Goal: Browse casually: Explore the website without a specific task or goal

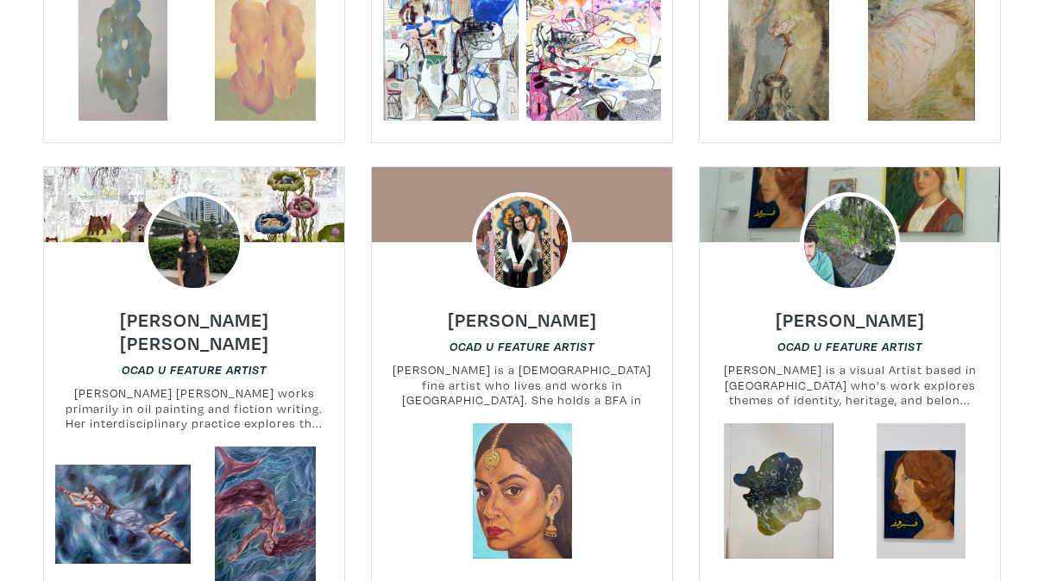
scroll to position [945, 0]
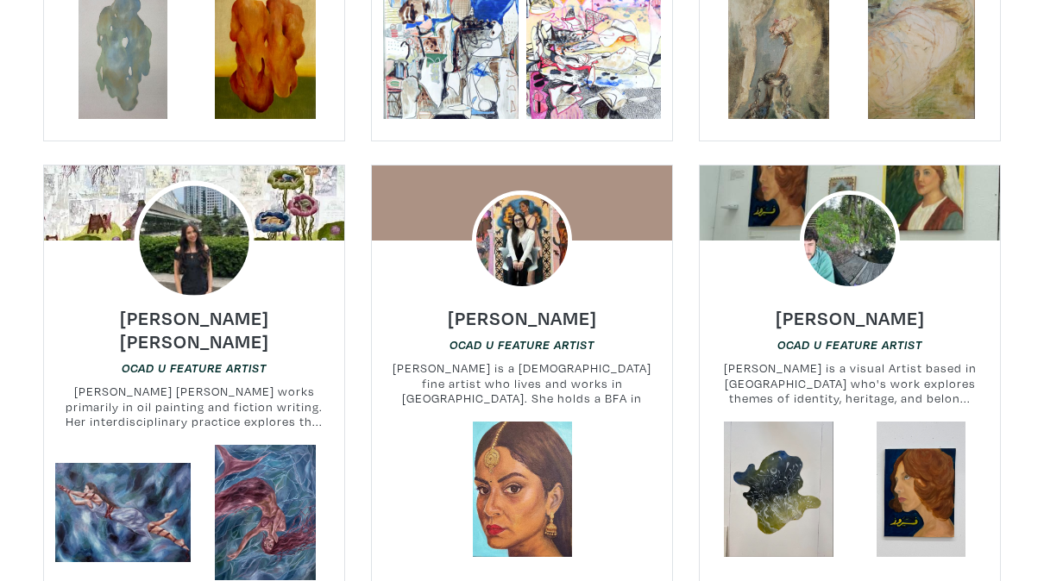
click at [187, 271] on img at bounding box center [194, 240] width 120 height 120
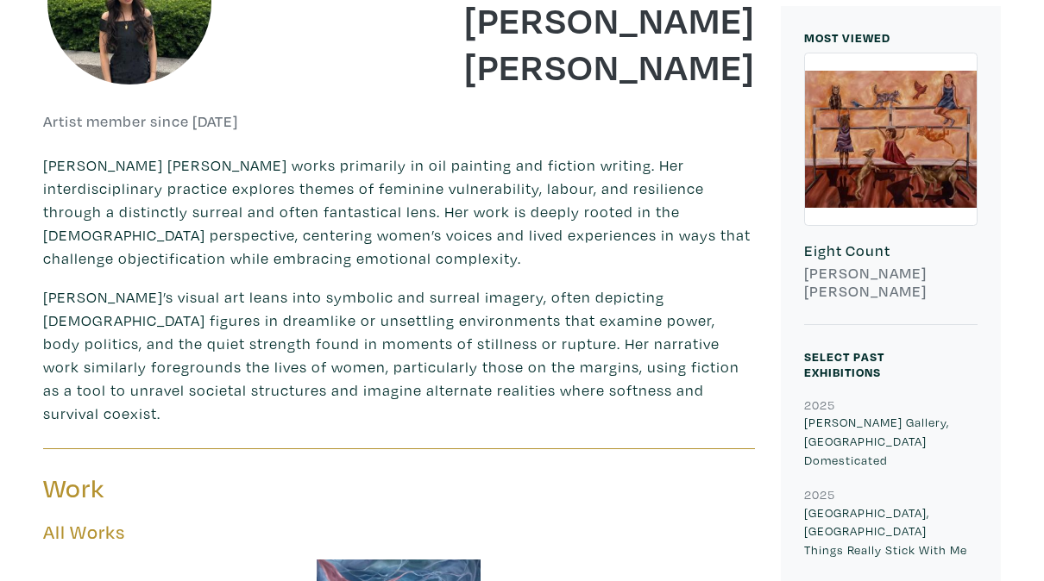
scroll to position [354, 0]
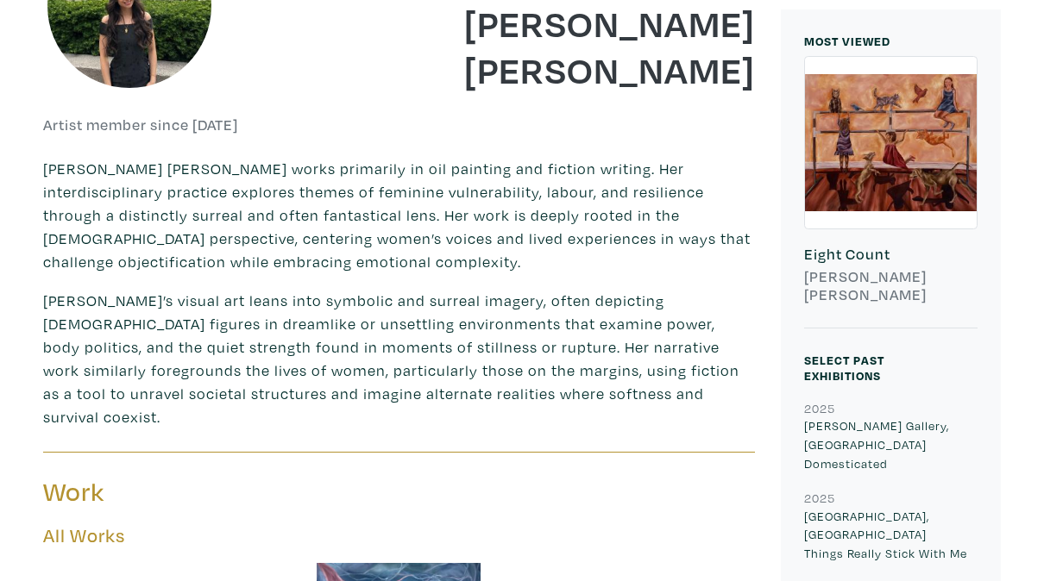
click at [186, 392] on p "[PERSON_NAME]’s visual art leans into symbolic and surreal imagery, often depic…" at bounding box center [399, 359] width 712 height 140
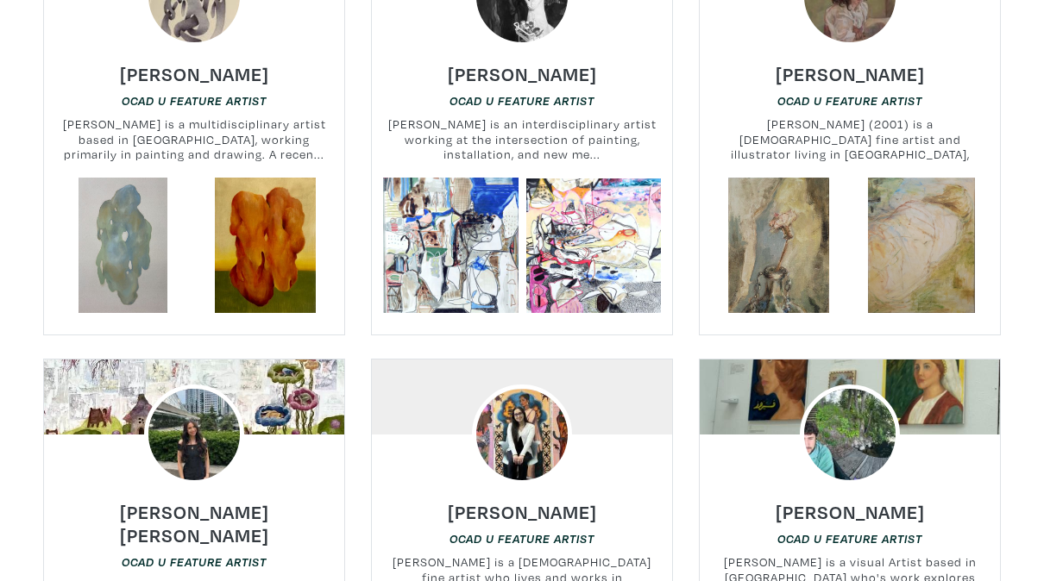
scroll to position [760, 0]
